Goal: Task Accomplishment & Management: Manage account settings

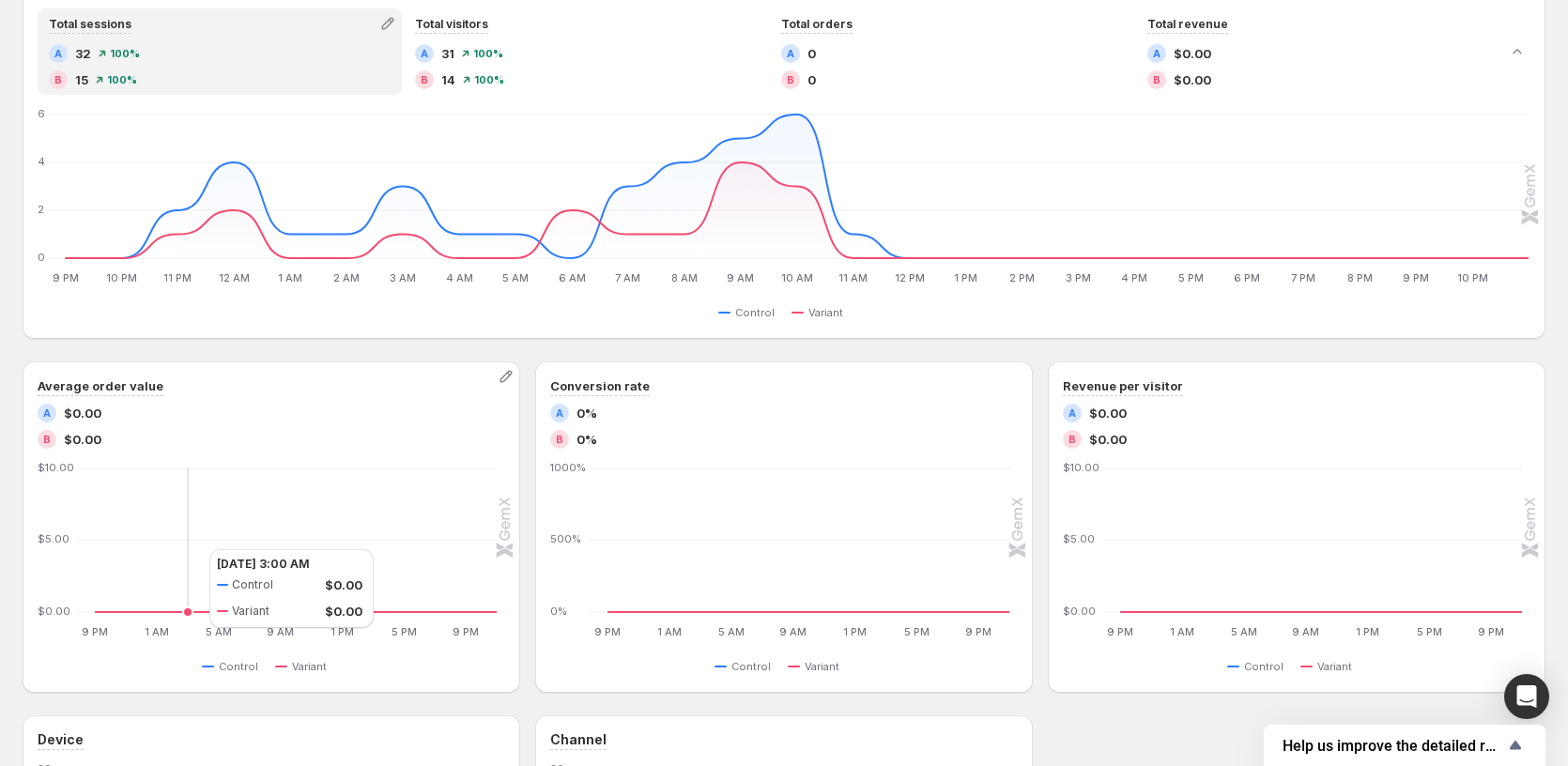
scroll to position [426, 0]
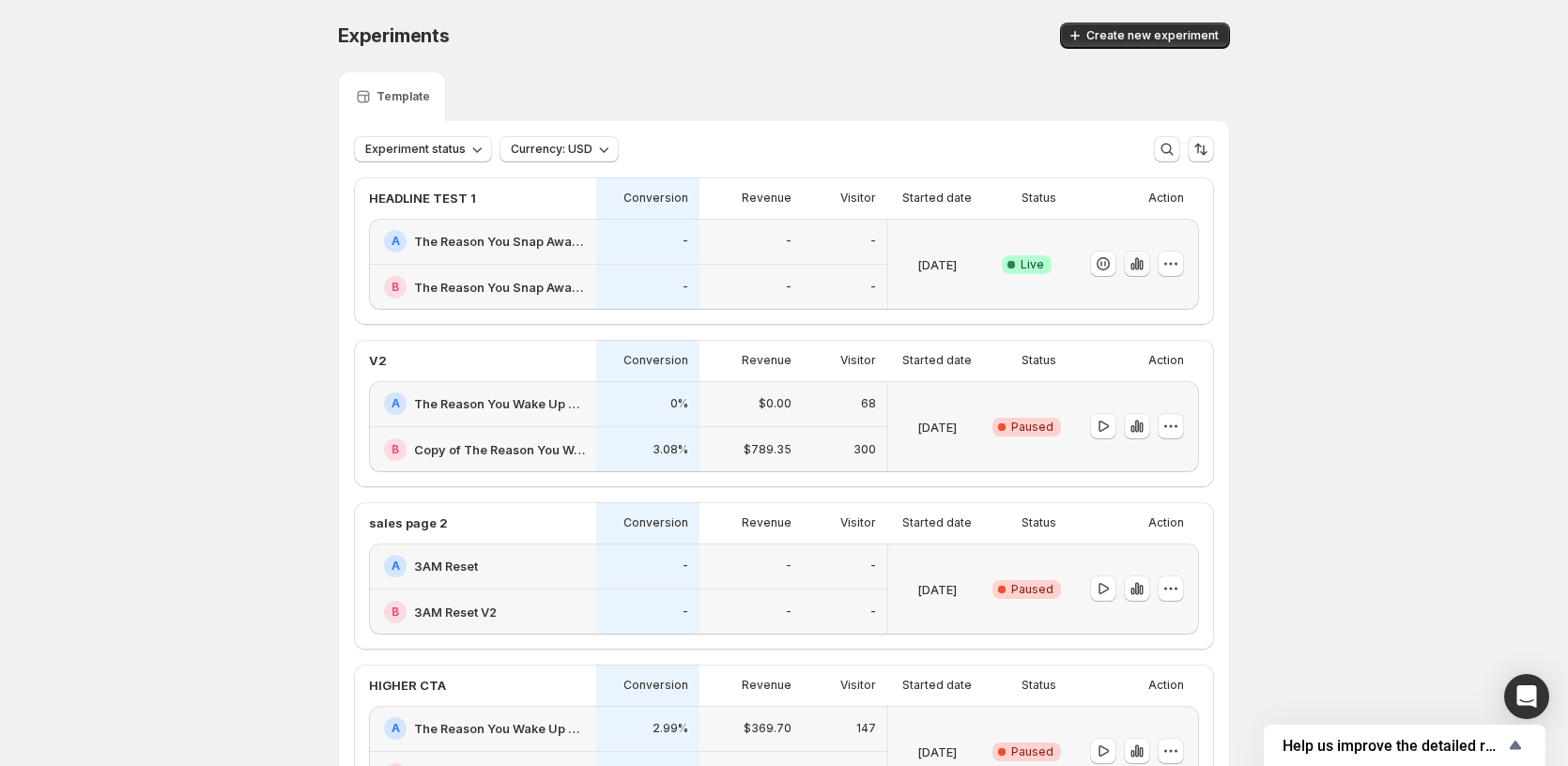
click at [1143, 263] on icon "button" at bounding box center [1141, 265] width 4 height 11
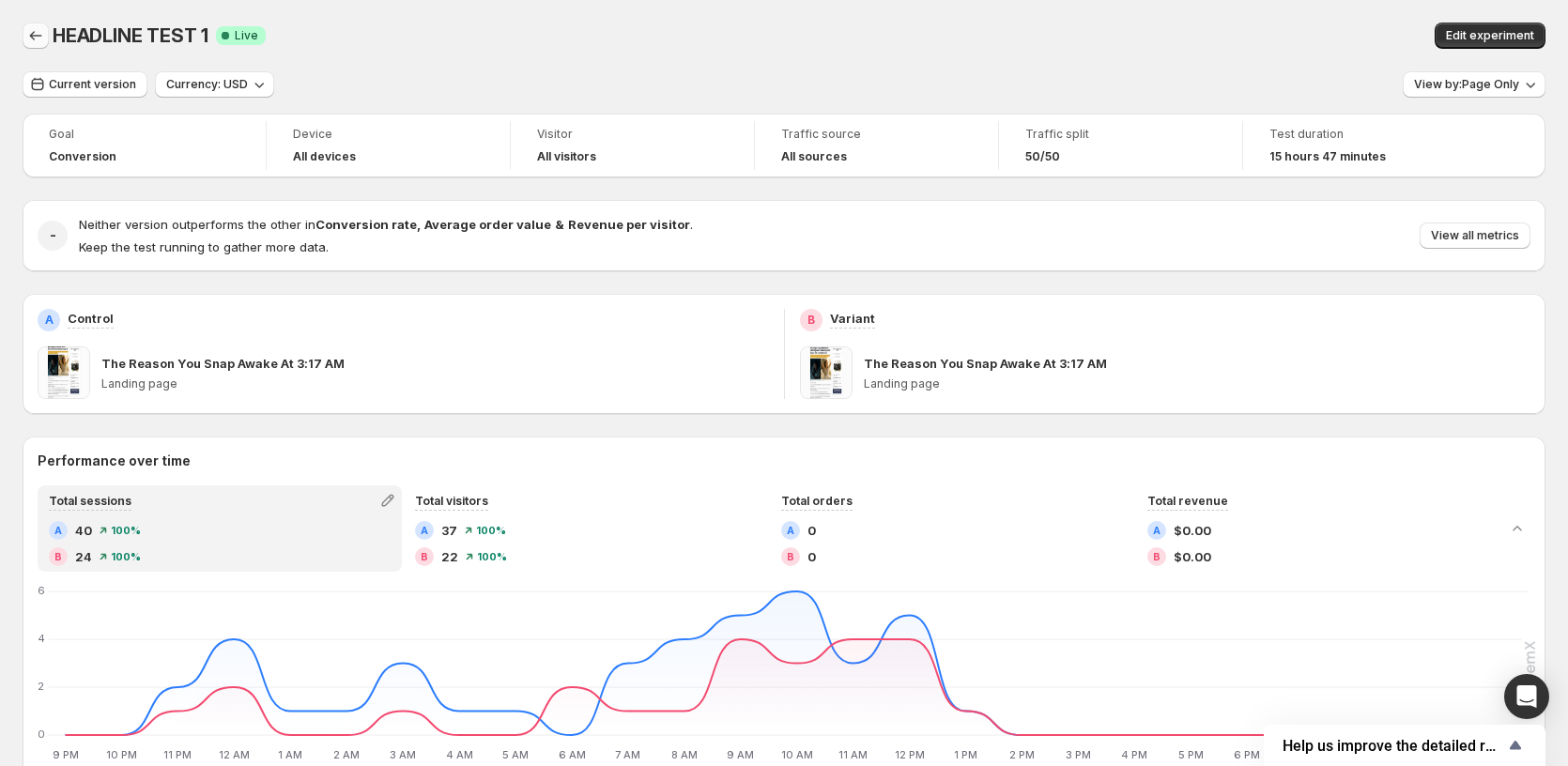
click at [38, 34] on icon "Back" at bounding box center [35, 35] width 19 height 19
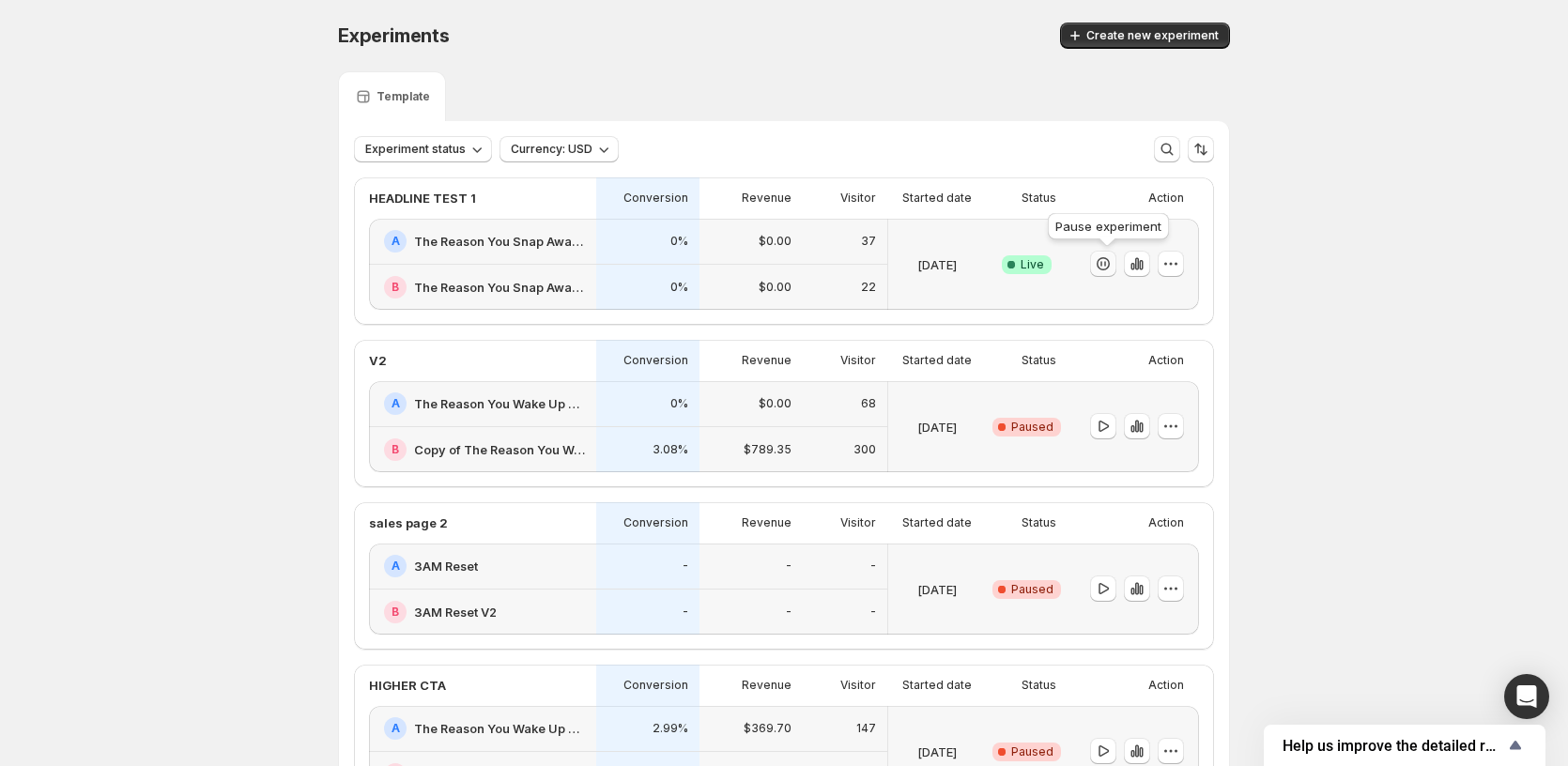
click at [1117, 257] on button "button" at bounding box center [1103, 263] width 26 height 26
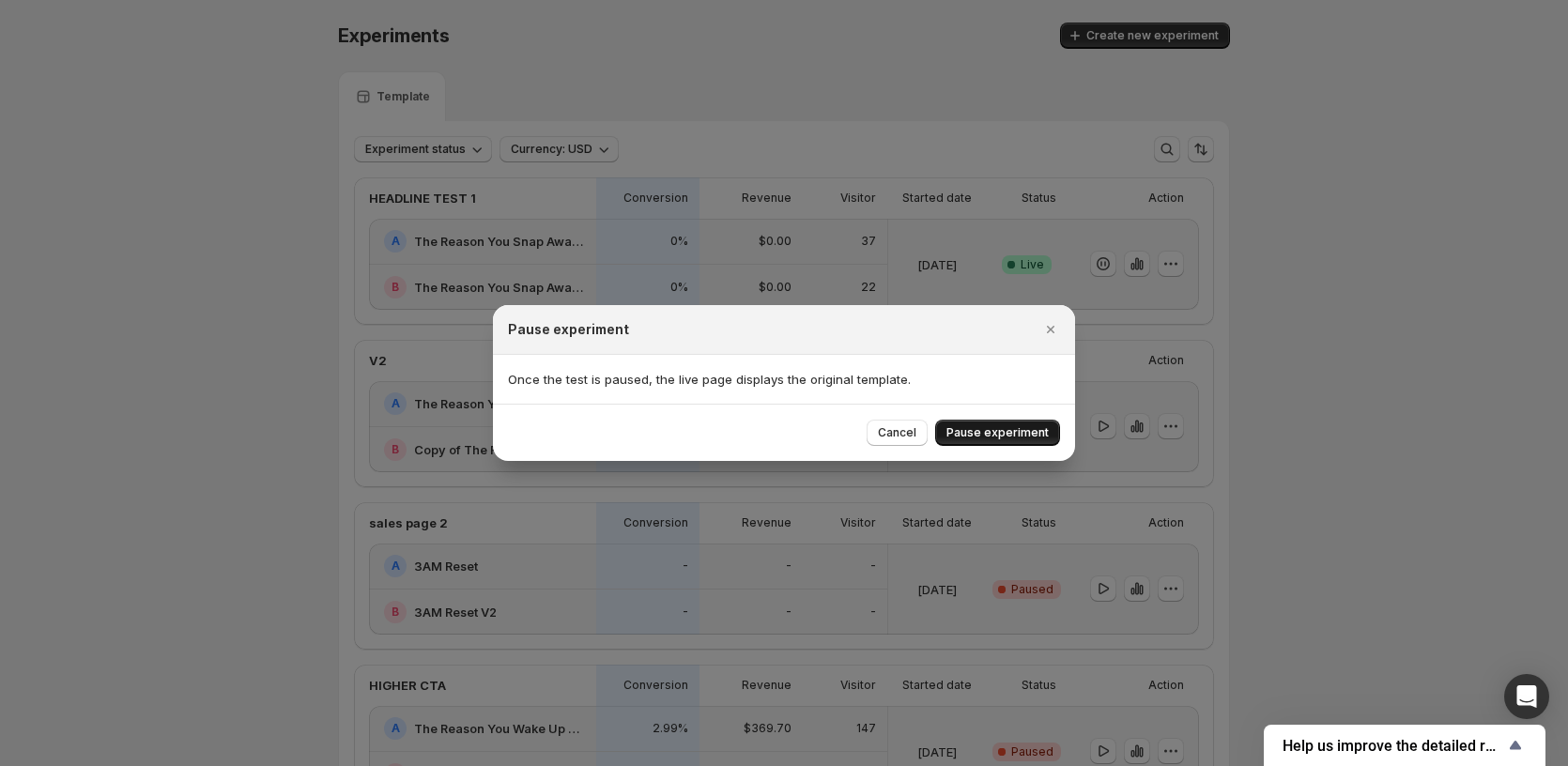
click at [1006, 431] on span "Pause experiment" at bounding box center [997, 432] width 102 height 15
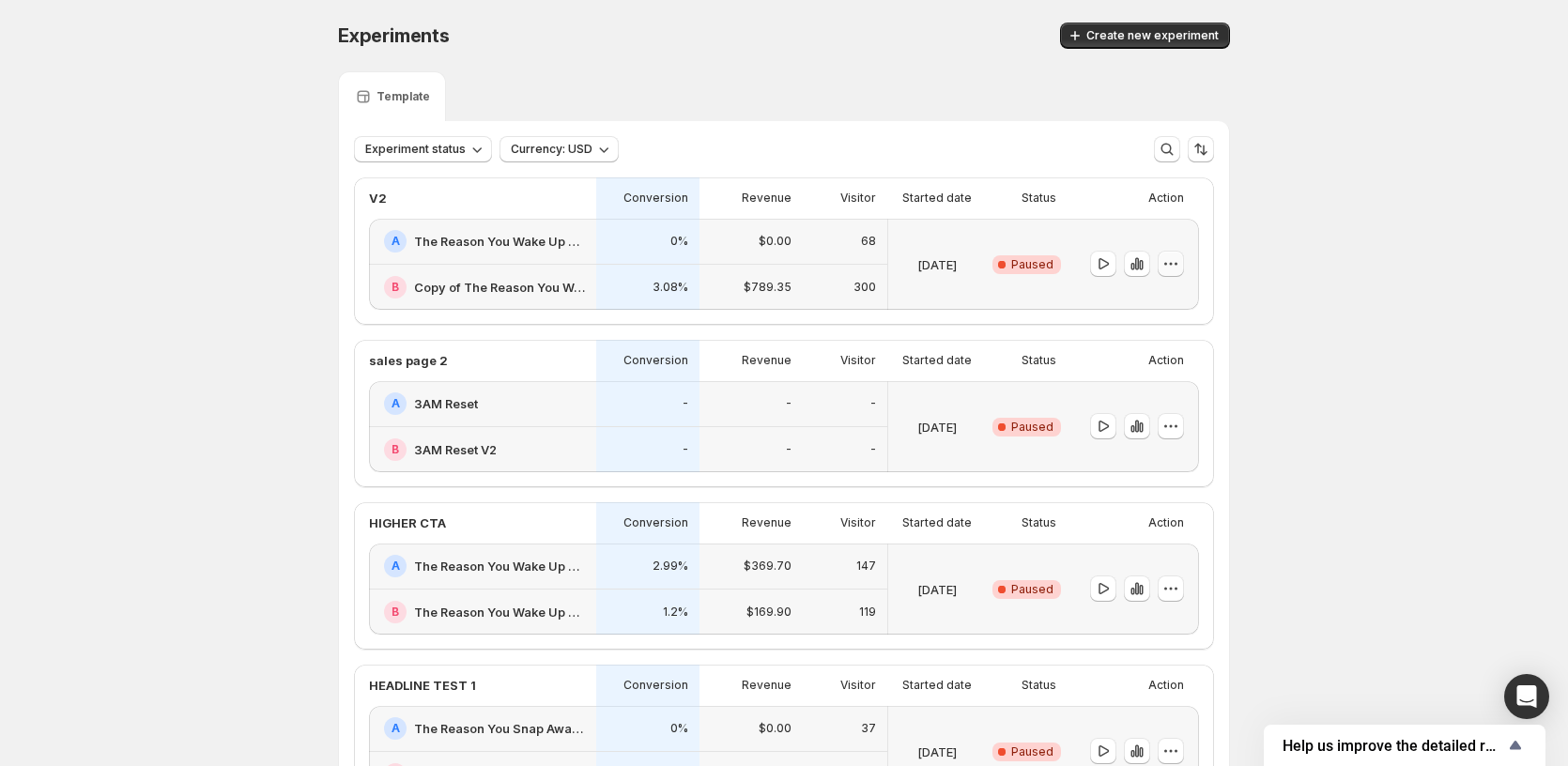
click at [1166, 263] on icon "button" at bounding box center [1170, 263] width 19 height 19
click at [1177, 305] on span "Edit" at bounding box center [1188, 303] width 91 height 19
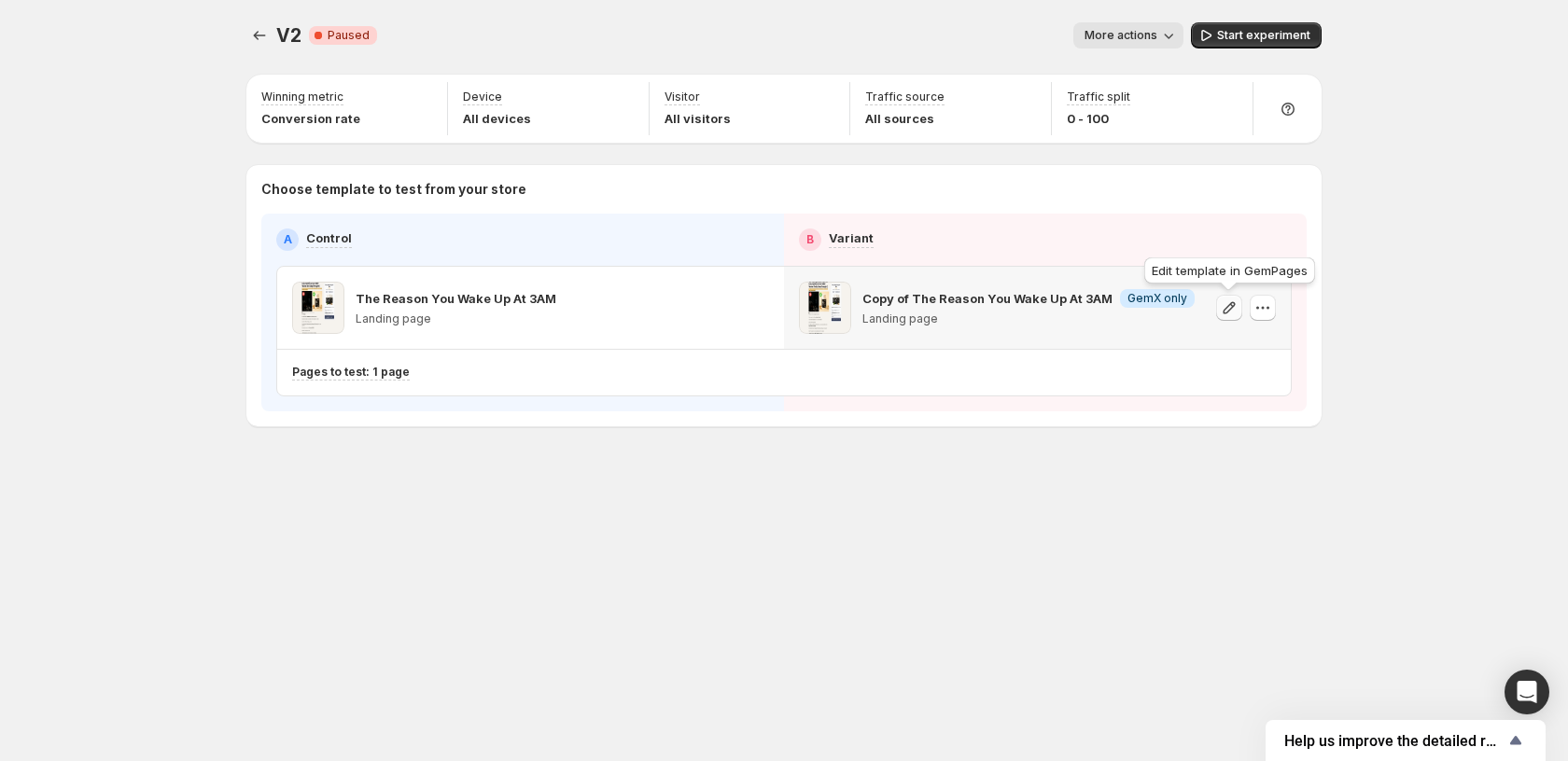
click at [1231, 316] on icon "button" at bounding box center [1228, 308] width 18 height 18
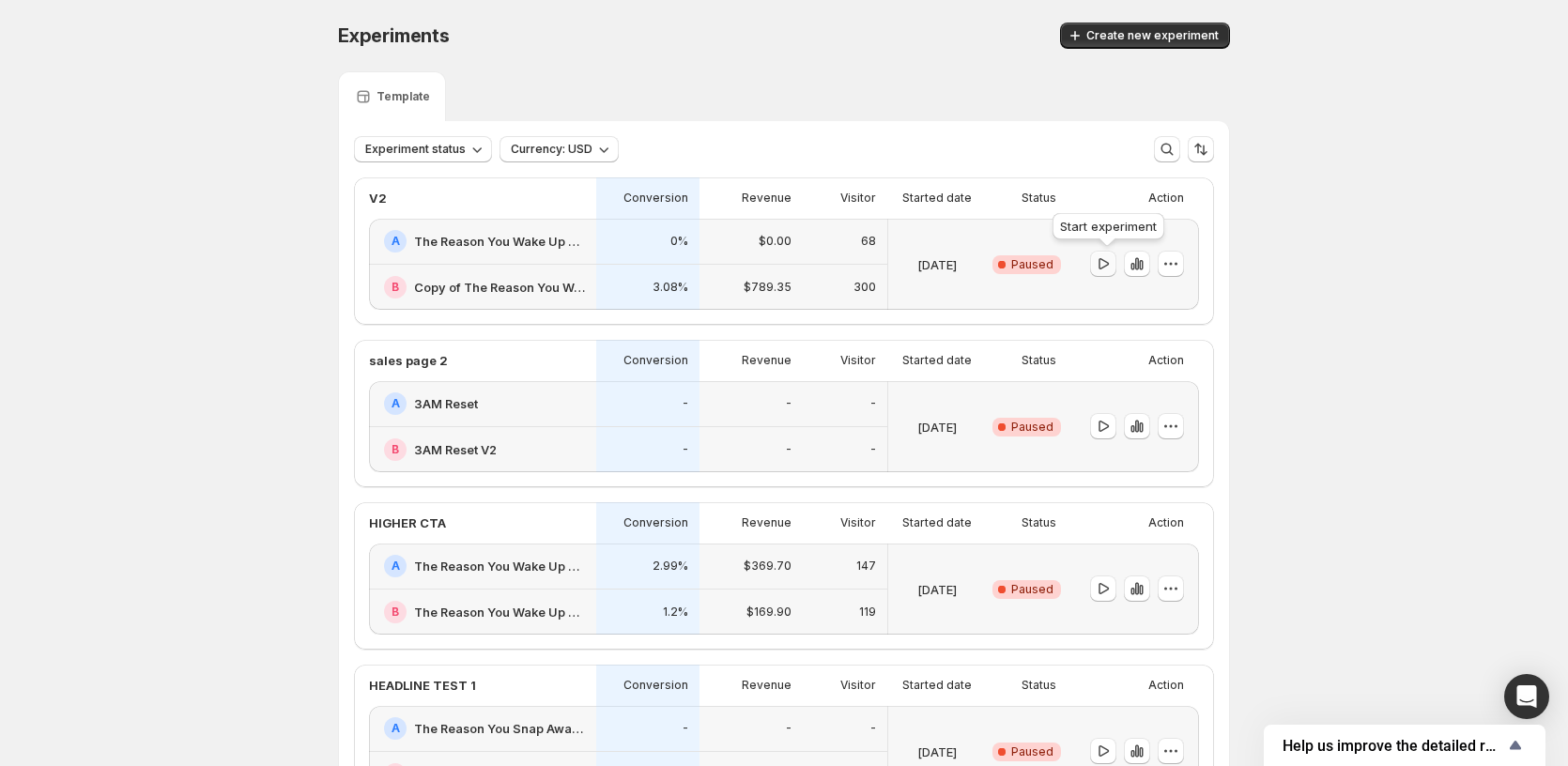
click at [1107, 268] on icon "button" at bounding box center [1104, 264] width 11 height 12
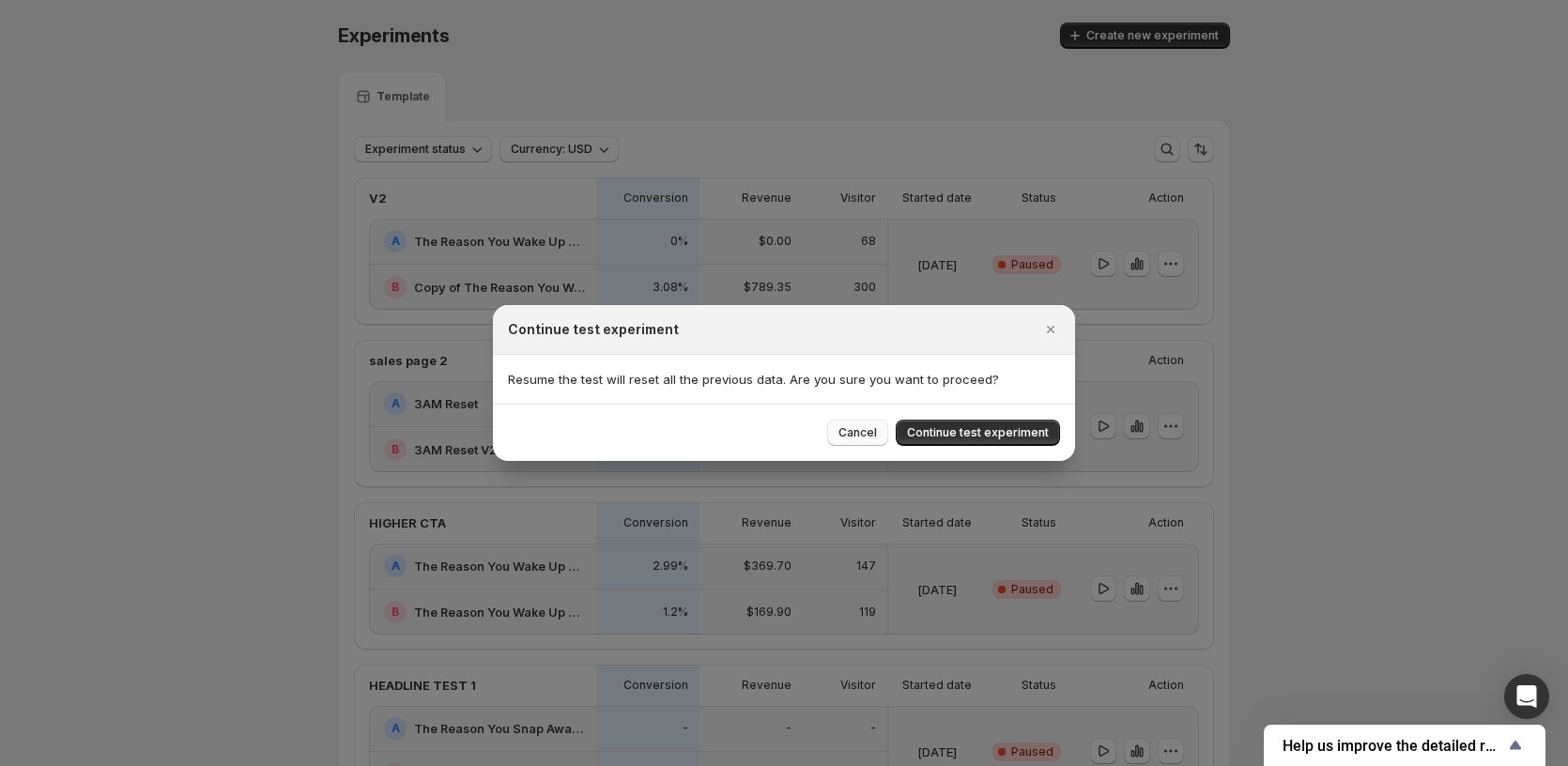
click at [877, 430] on span "Cancel" at bounding box center [857, 432] width 38 height 15
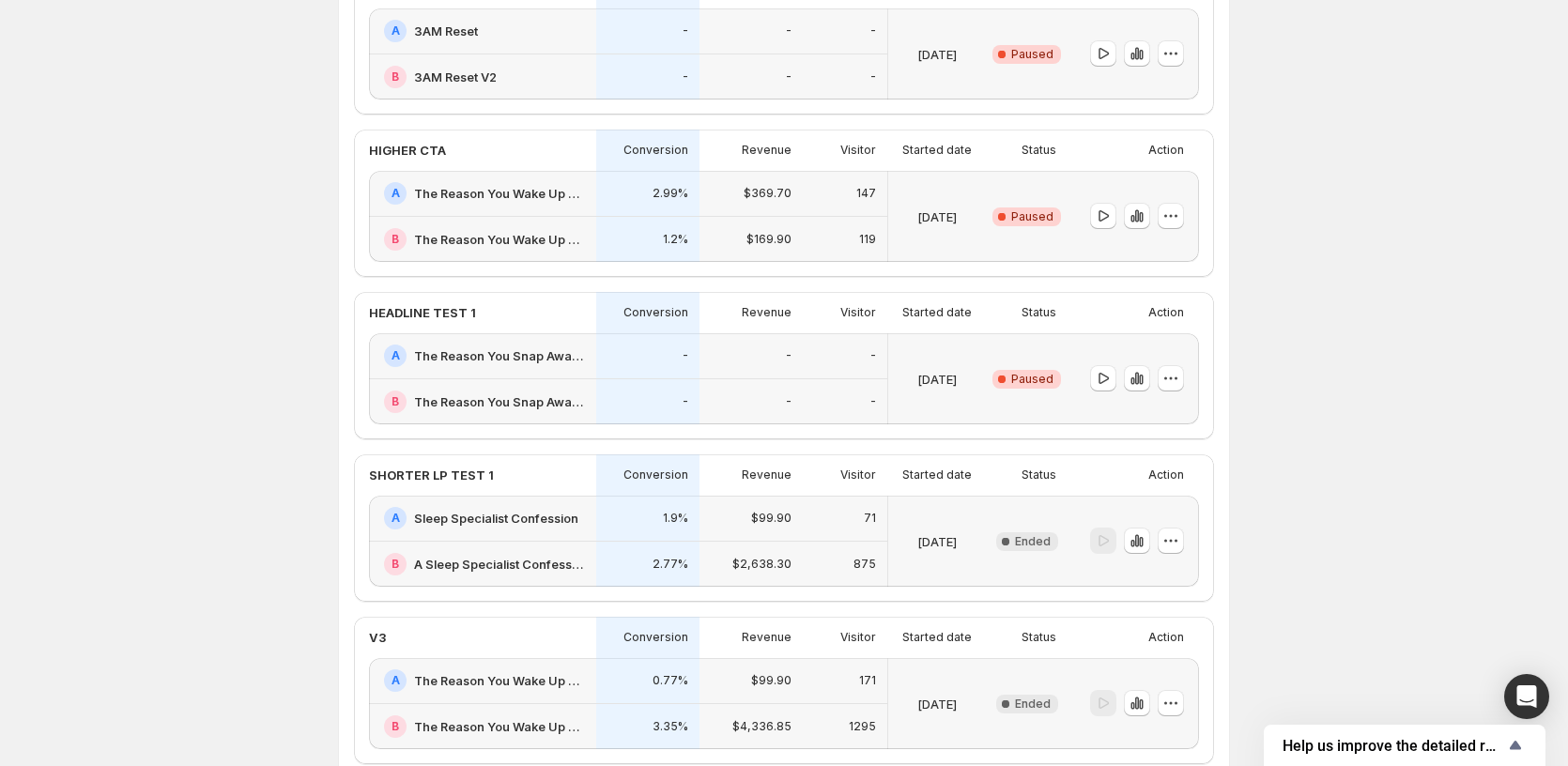
scroll to position [375, 0]
click at [1180, 374] on icon "button" at bounding box center [1170, 375] width 19 height 19
click at [1164, 406] on span "Edit" at bounding box center [1188, 414] width 91 height 19
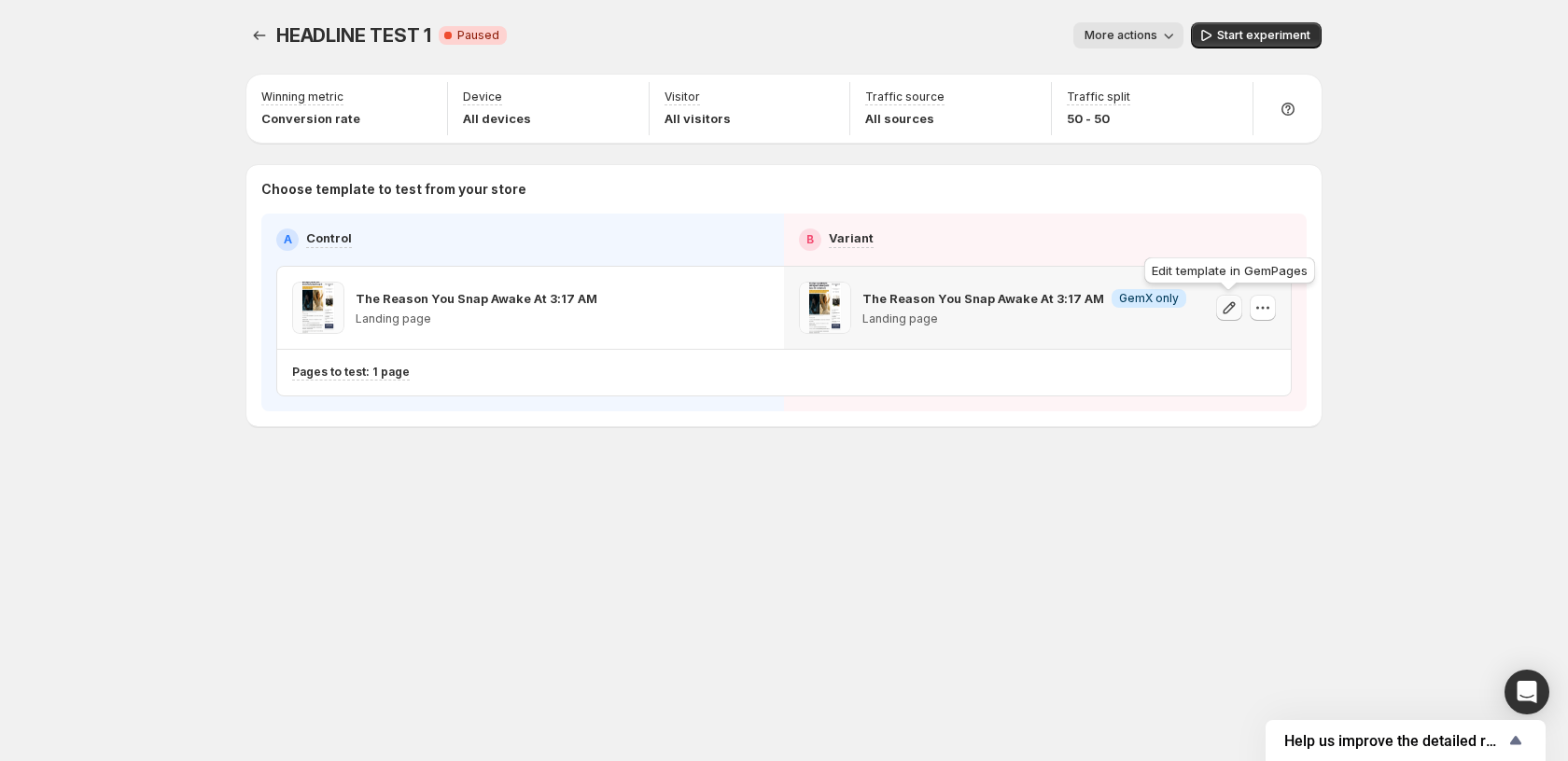
click at [1222, 306] on icon "button" at bounding box center [1228, 308] width 18 height 18
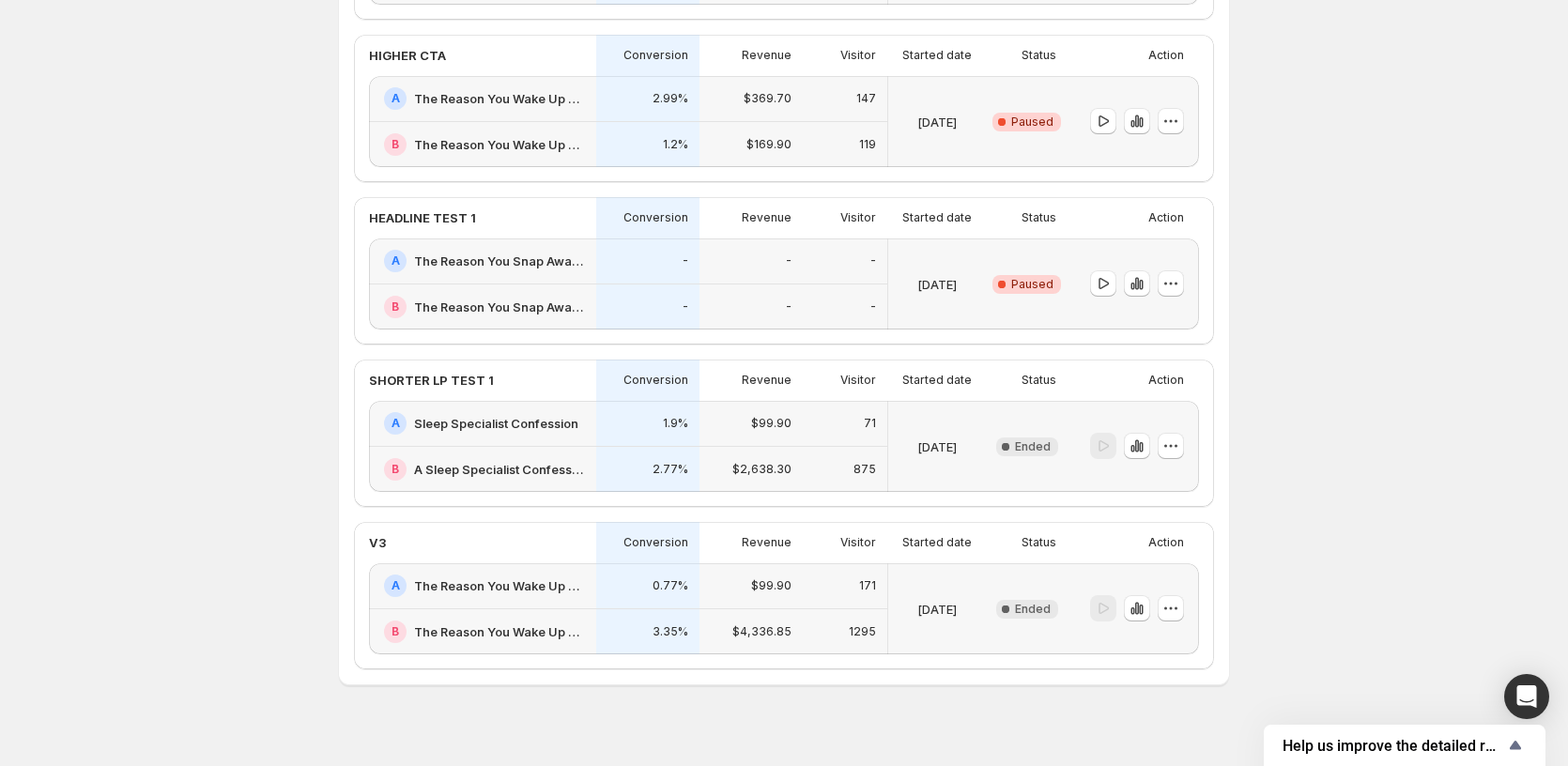
scroll to position [469, 0]
click at [1106, 288] on icon "button" at bounding box center [1103, 281] width 19 height 19
click at [1106, 284] on icon "button" at bounding box center [1103, 281] width 19 height 19
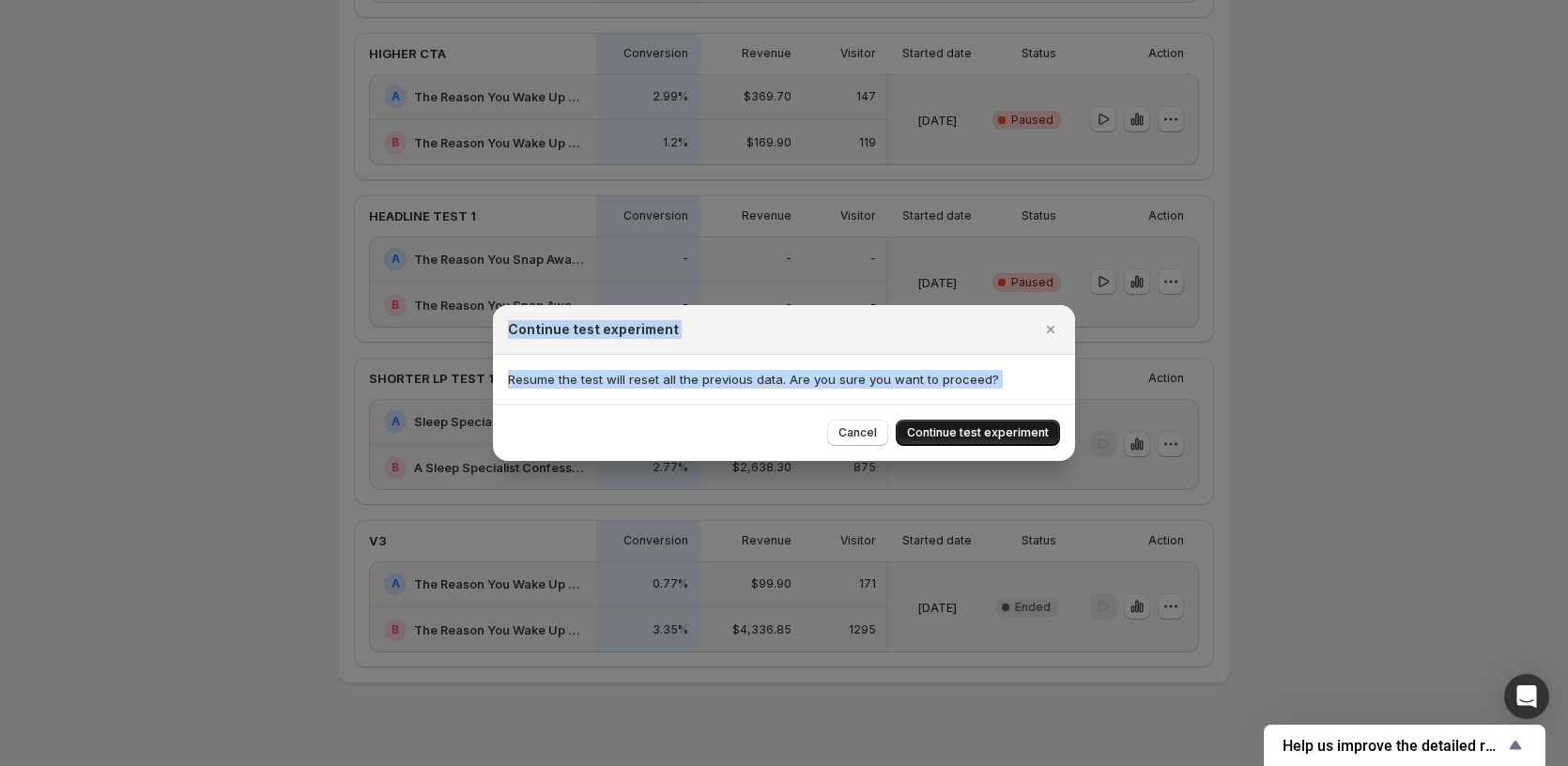
click at [958, 423] on button "Continue test experiment" at bounding box center [978, 433] width 165 height 26
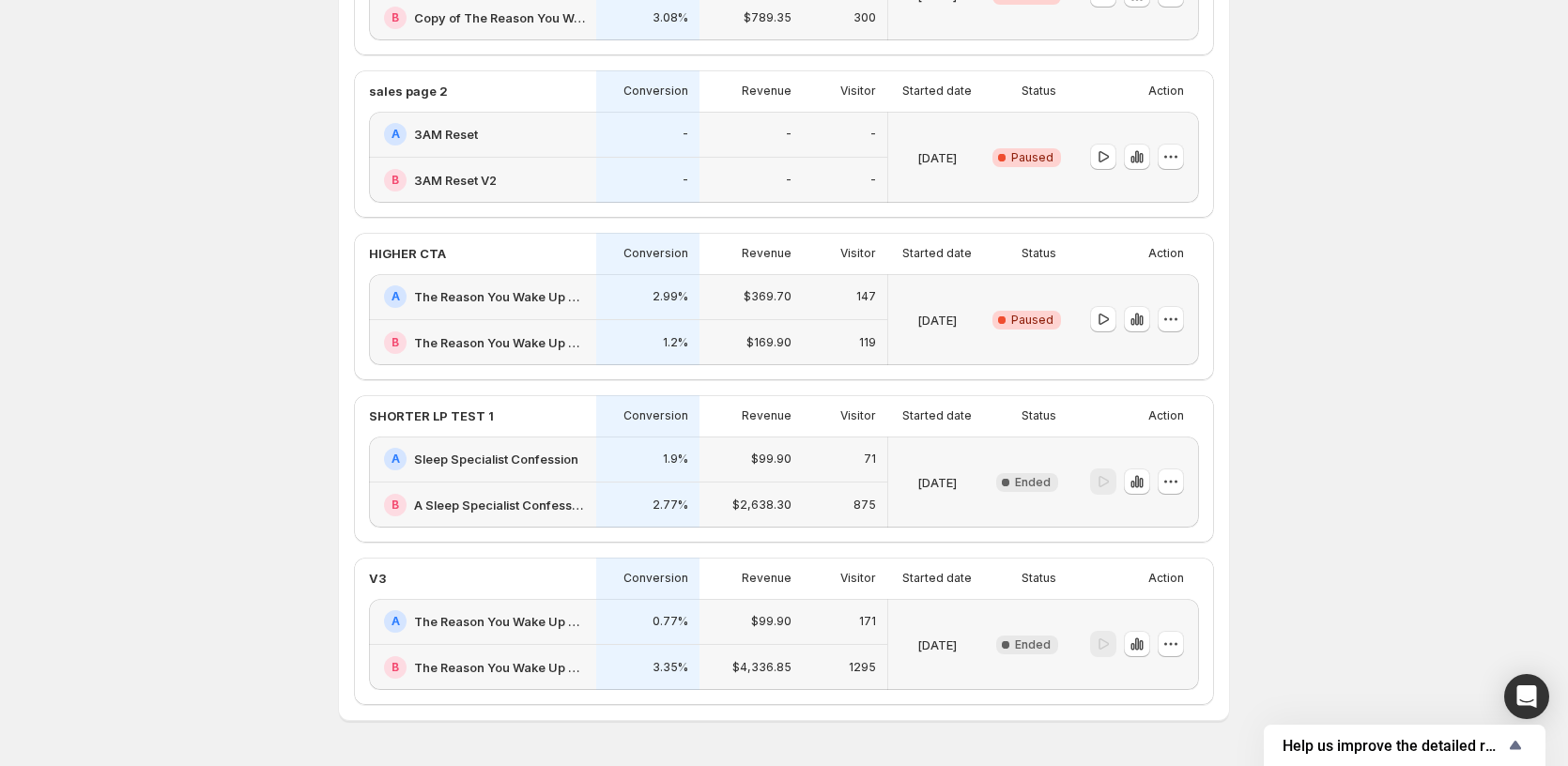
scroll to position [0, 0]
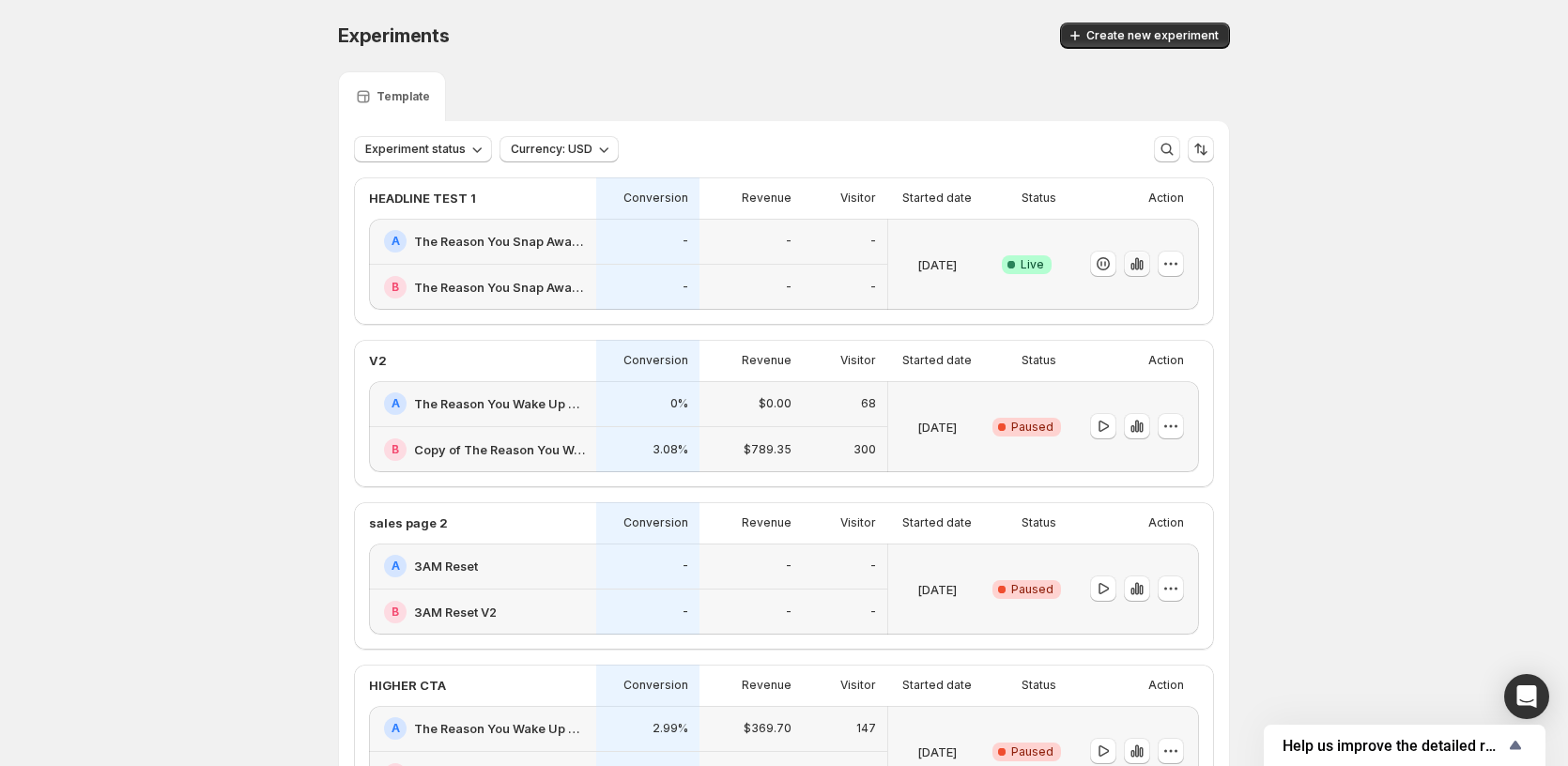
click at [1139, 263] on icon "button" at bounding box center [1137, 264] width 4 height 12
